Goal: Information Seeking & Learning: Learn about a topic

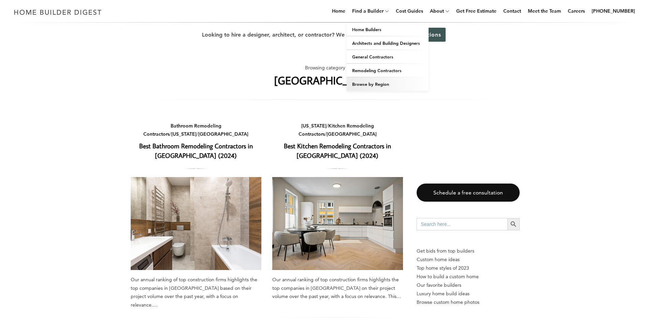
click at [381, 81] on link "Browse by Region" at bounding box center [388, 84] width 82 height 14
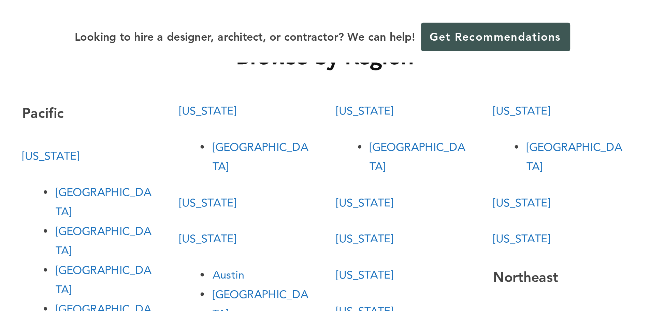
scroll to position [34, 0]
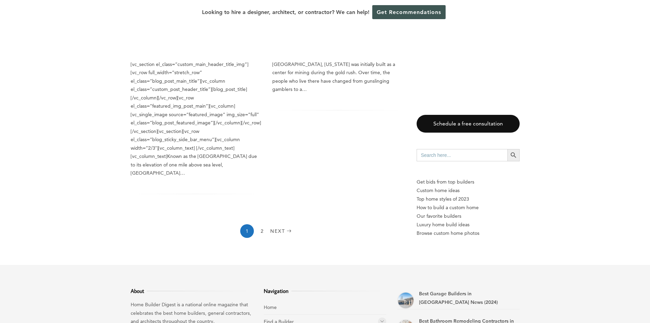
scroll to position [1161, 0]
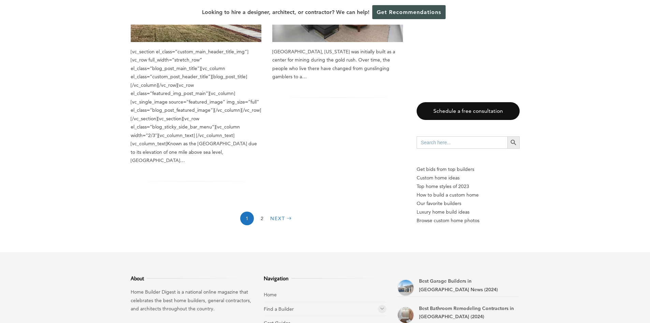
click at [281, 211] on link "Next" at bounding box center [281, 218] width 23 height 14
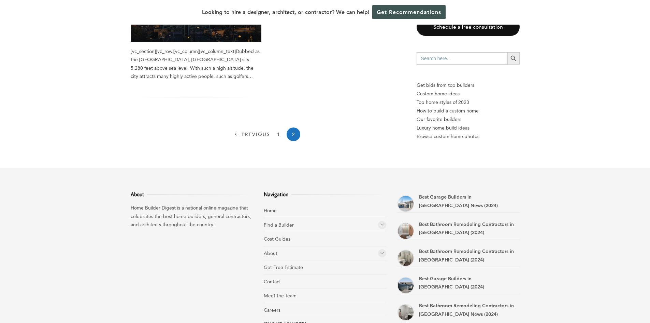
scroll to position [205, 0]
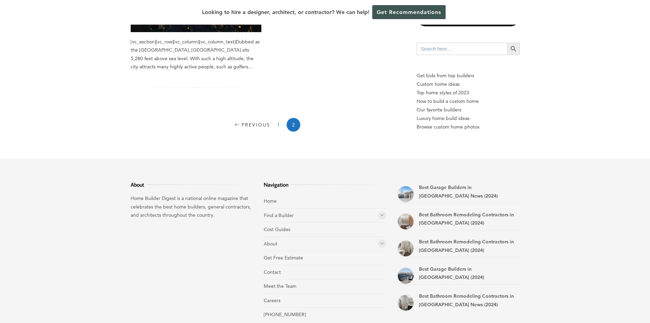
click at [276, 123] on link "1" at bounding box center [279, 125] width 14 height 14
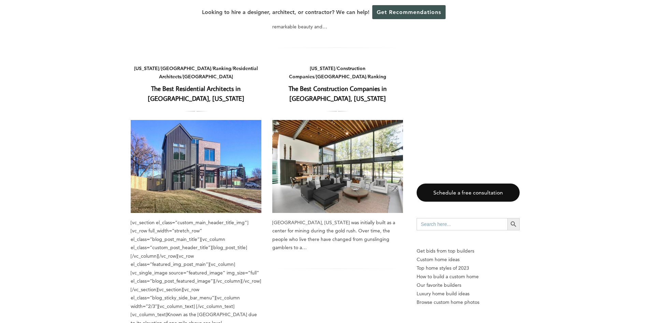
scroll to position [922, 0]
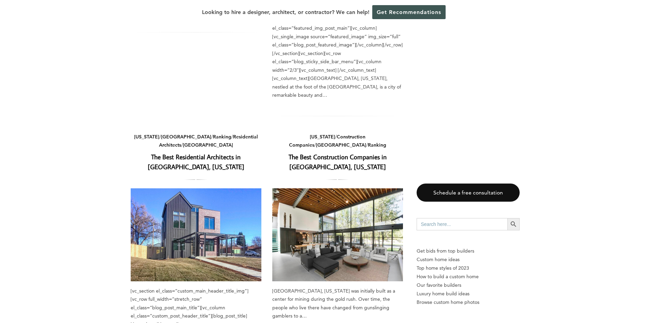
click at [337, 152] on link "The Best Construction Companies in [GEOGRAPHIC_DATA], [US_STATE]" at bounding box center [338, 161] width 98 height 18
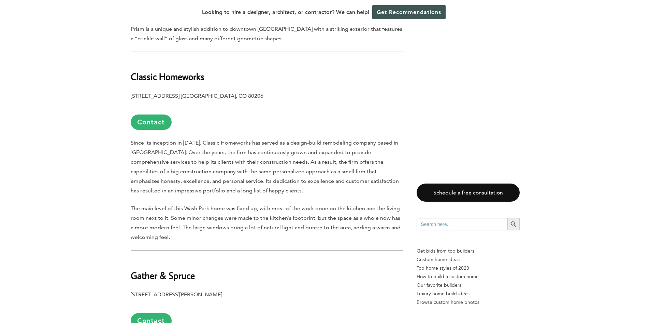
scroll to position [1263, 0]
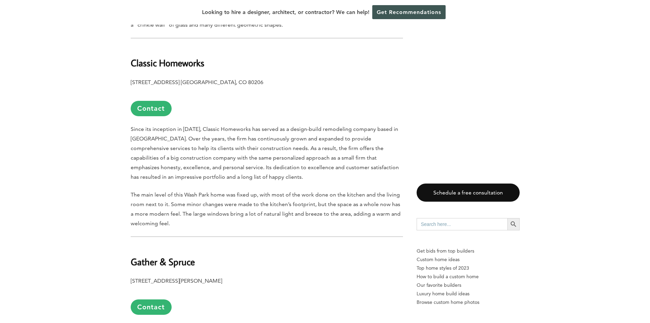
drag, startPoint x: 129, startPoint y: 246, endPoint x: 218, endPoint y: 244, distance: 89.1
click at [218, 244] on div "Last updated on [DATE] 03:18 pm [GEOGRAPHIC_DATA], [US_STATE] was initially bui…" at bounding box center [325, 189] width 411 height 2222
copy b "[STREET_ADDRESS][PERSON_NAME]"
drag, startPoint x: 130, startPoint y: 226, endPoint x: 198, endPoint y: 221, distance: 68.1
click at [198, 245] on h2 "Gather & Spruce" at bounding box center [267, 257] width 272 height 24
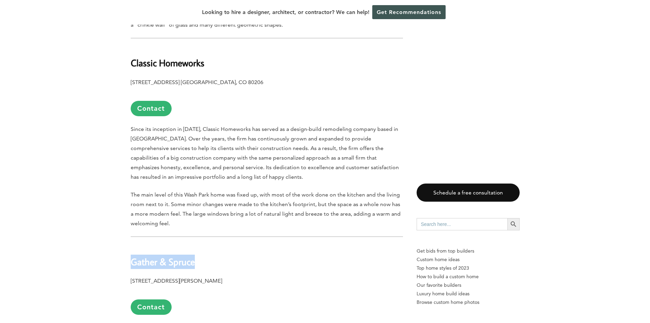
copy b "Gather & Spruce"
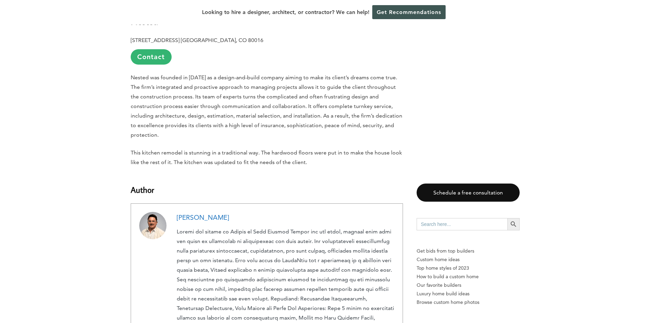
scroll to position [2116, 0]
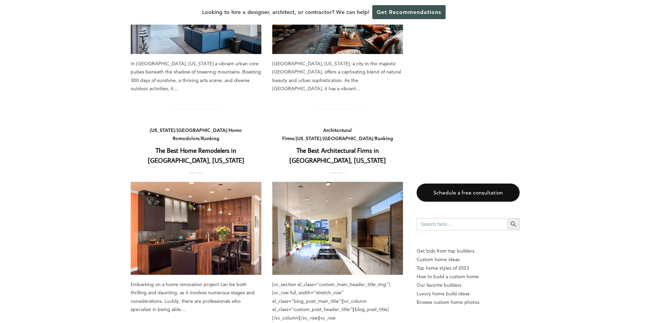
scroll to position [623, 0]
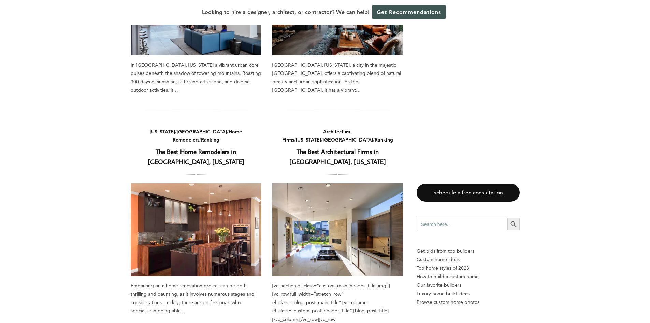
click at [163, 147] on link "The Best Home Remodelers in [GEOGRAPHIC_DATA], [US_STATE]" at bounding box center [196, 156] width 97 height 18
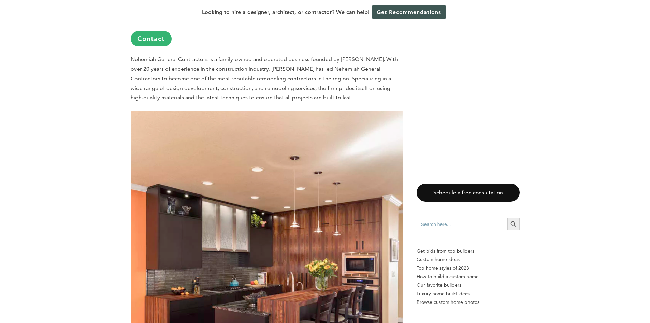
scroll to position [2150, 0]
